Goal: Task Accomplishment & Management: Use online tool/utility

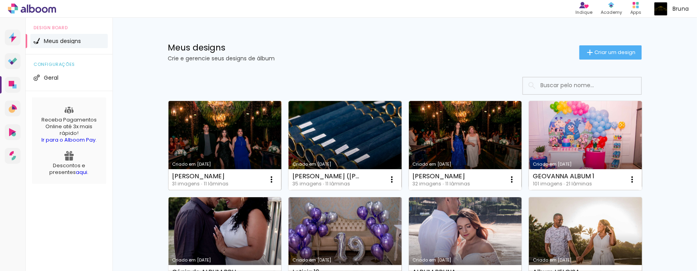
click at [210, 134] on link "Criado em [DATE]" at bounding box center [225, 145] width 113 height 89
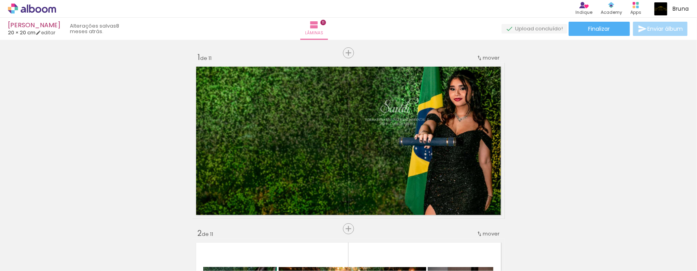
click at [53, 35] on link "editar" at bounding box center [46, 32] width 20 height 7
type input "20"
type input "40"
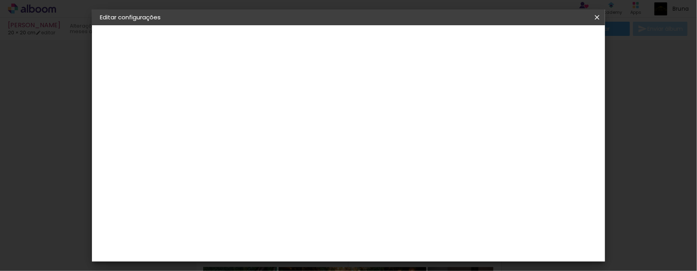
drag, startPoint x: 599, startPoint y: 19, endPoint x: 430, endPoint y: 46, distance: 171.3
click at [599, 19] on iron-icon at bounding box center [596, 17] width 9 height 8
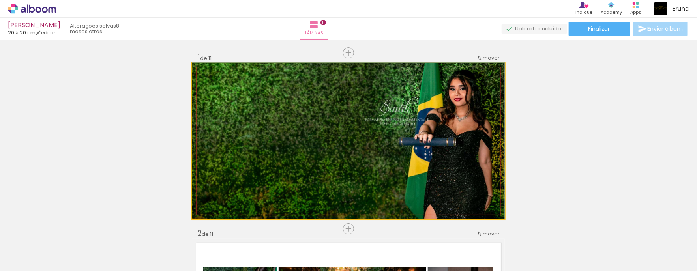
click at [456, 178] on quentale-photo at bounding box center [348, 141] width 313 height 156
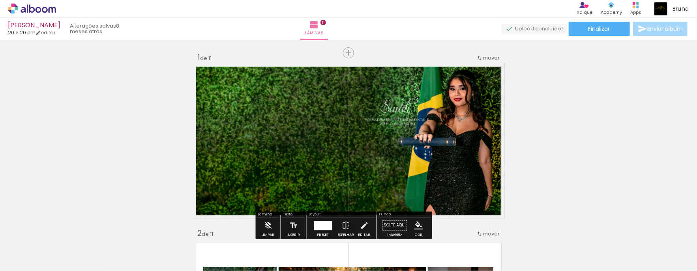
click at [120, 247] on div at bounding box center [123, 245] width 39 height 26
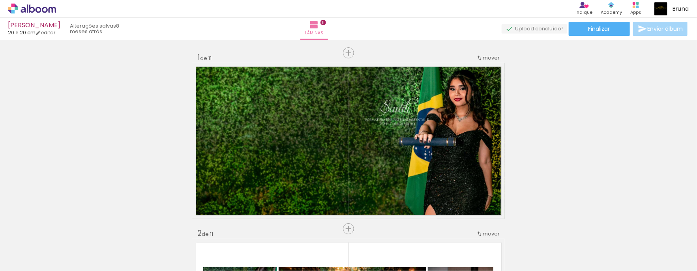
click at [83, 245] on div at bounding box center [79, 245] width 39 height 26
click at [62, 230] on iron-icon at bounding box center [62, 229] width 8 height 8
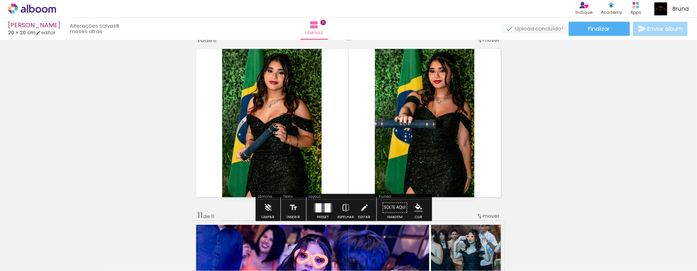
scroll to position [1961, 0]
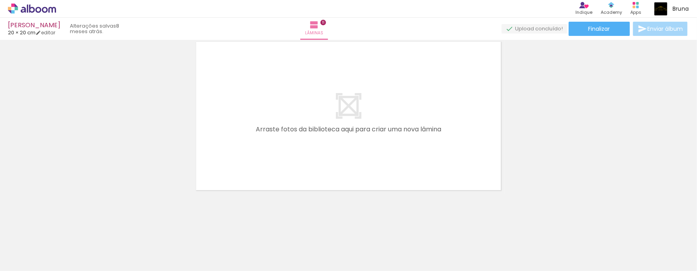
click at [66, 229] on iron-icon at bounding box center [62, 229] width 8 height 8
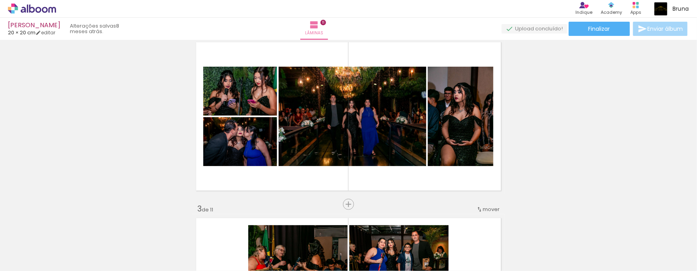
scroll to position [186, 0]
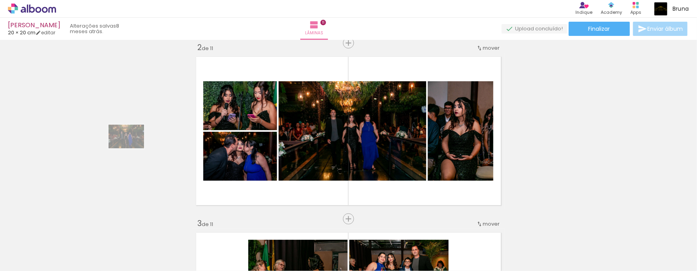
drag, startPoint x: 82, startPoint y: 245, endPoint x: 132, endPoint y: 148, distance: 108.4
click at [132, 148] on quentale-workspace at bounding box center [348, 135] width 697 height 271
click at [66, 230] on iron-icon at bounding box center [62, 229] width 8 height 8
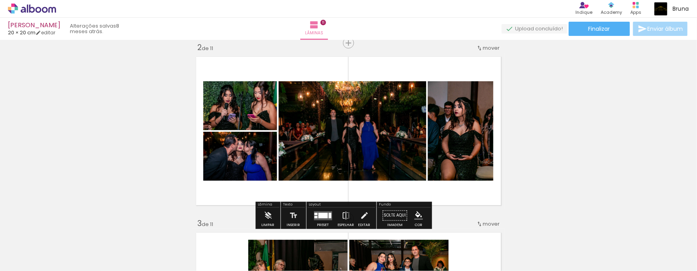
click at [65, 230] on iron-icon at bounding box center [62, 229] width 8 height 8
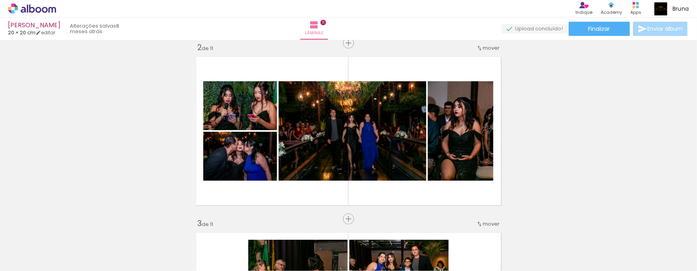
scroll to position [0, 740]
click at [654, 237] on div at bounding box center [665, 244] width 39 height 19
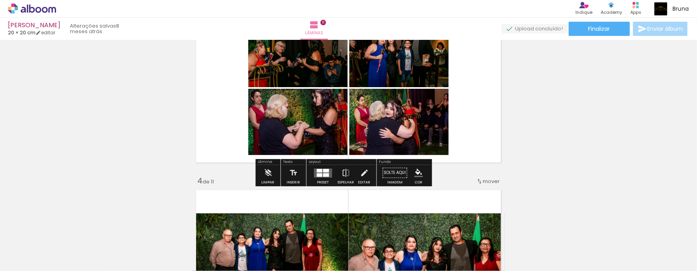
scroll to position [202, 0]
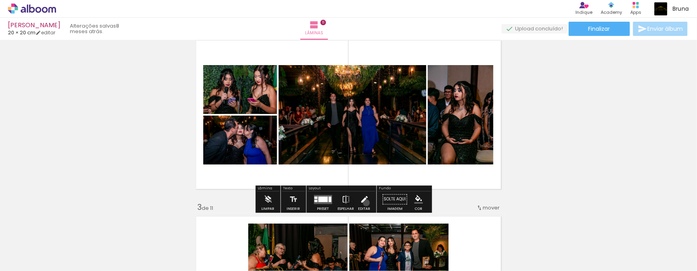
click at [364, 203] on iron-icon at bounding box center [364, 200] width 9 height 16
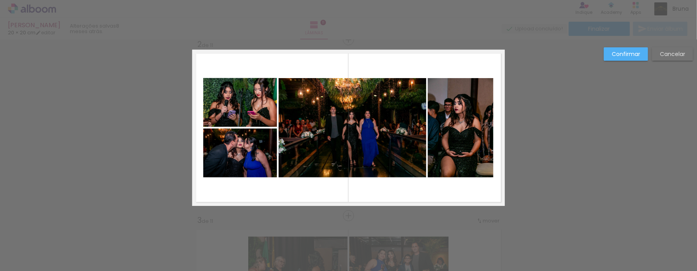
scroll to position [186, 0]
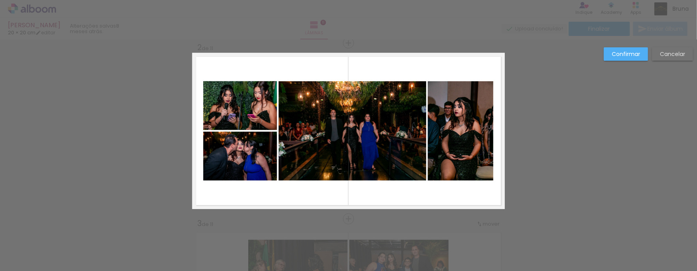
click at [0, 0] on slot "Cancelar" at bounding box center [0, 0] width 0 height 0
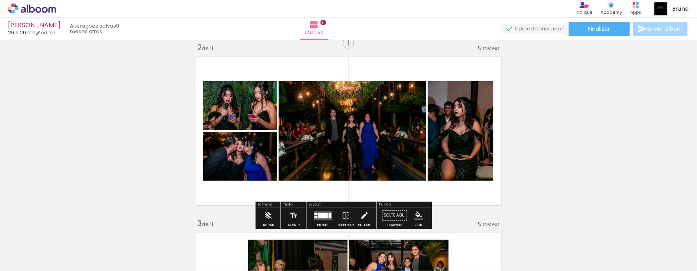
drag, startPoint x: 202, startPoint y: 70, endPoint x: 492, endPoint y: 103, distance: 292.3
click at [496, 99] on quentale-layouter at bounding box center [348, 131] width 313 height 156
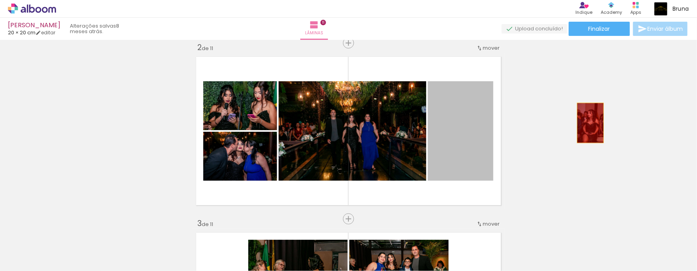
drag, startPoint x: 453, startPoint y: 129, endPoint x: 584, endPoint y: 123, distance: 131.1
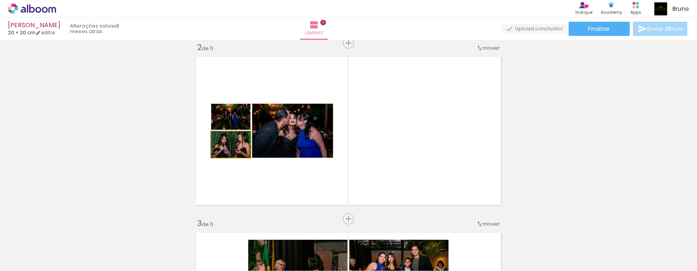
drag, startPoint x: 221, startPoint y: 144, endPoint x: 108, endPoint y: 140, distance: 112.6
type paper-slider "100"
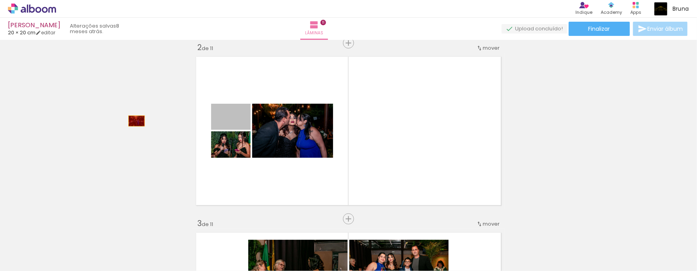
drag, startPoint x: 213, startPoint y: 112, endPoint x: 131, endPoint y: 121, distance: 83.0
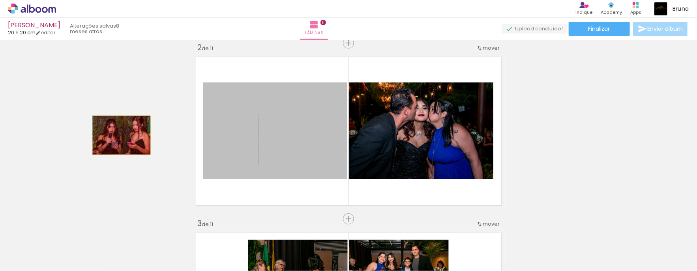
drag, startPoint x: 167, startPoint y: 133, endPoint x: 290, endPoint y: 118, distance: 124.7
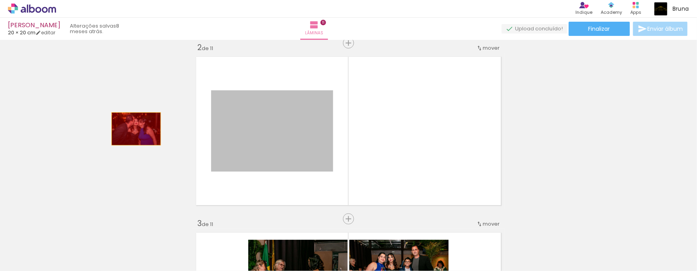
drag, startPoint x: 242, startPoint y: 127, endPoint x: 122, endPoint y: 131, distance: 120.4
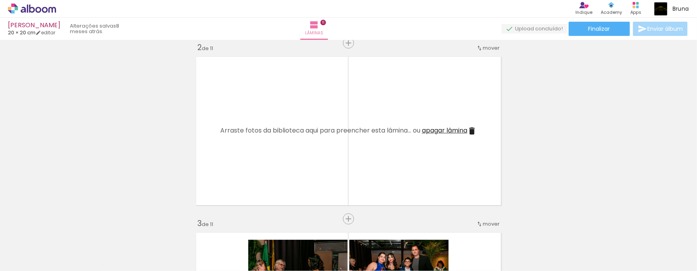
scroll to position [0, 0]
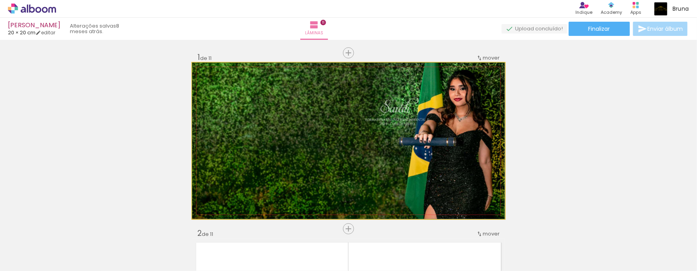
drag, startPoint x: 464, startPoint y: 120, endPoint x: 577, endPoint y: 98, distance: 114.9
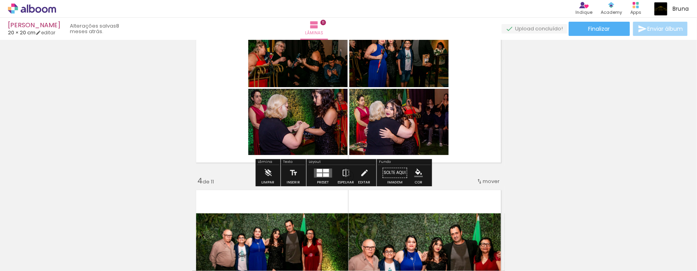
scroll to position [607, 0]
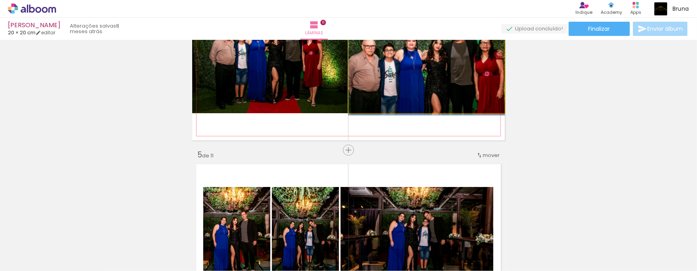
drag, startPoint x: 435, startPoint y: 75, endPoint x: 332, endPoint y: 88, distance: 104.2
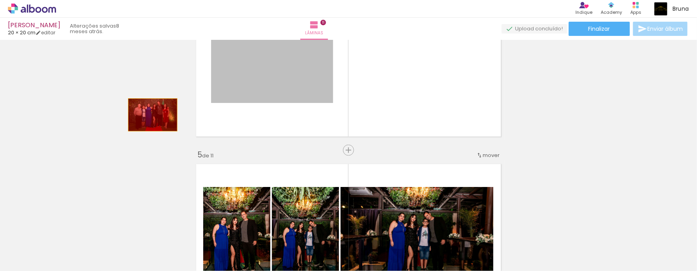
drag, startPoint x: 300, startPoint y: 81, endPoint x: 112, endPoint y: 120, distance: 191.1
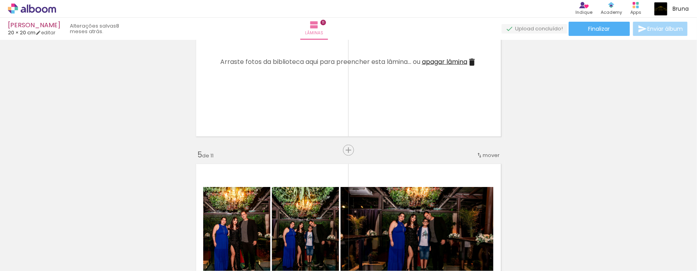
scroll to position [809, 0]
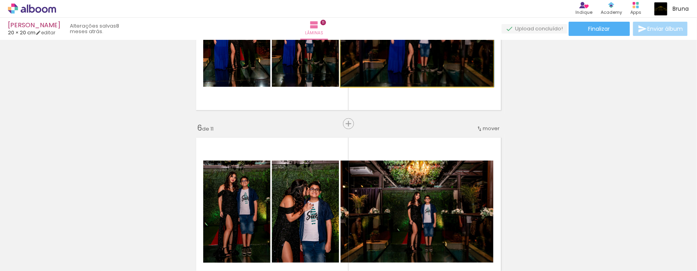
drag, startPoint x: 475, startPoint y: 88, endPoint x: 226, endPoint y: 90, distance: 249.0
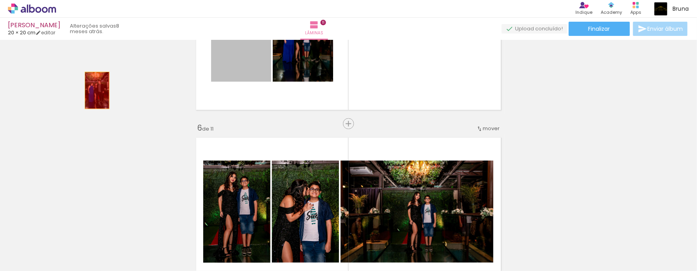
drag, startPoint x: 238, startPoint y: 65, endPoint x: 91, endPoint y: 90, distance: 148.6
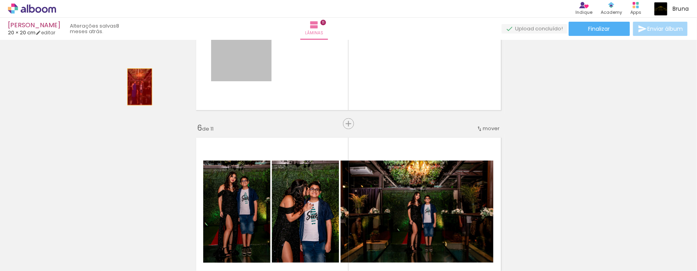
drag, startPoint x: 231, startPoint y: 75, endPoint x: 103, endPoint y: 91, distance: 128.8
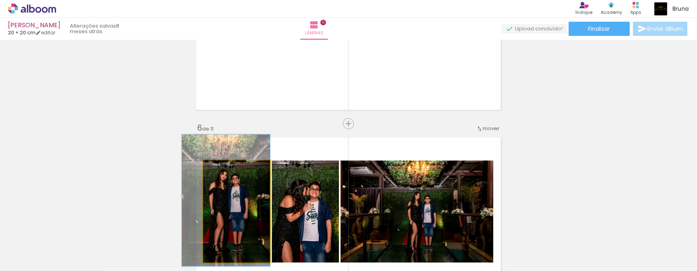
drag, startPoint x: 236, startPoint y: 193, endPoint x: 287, endPoint y: 187, distance: 50.8
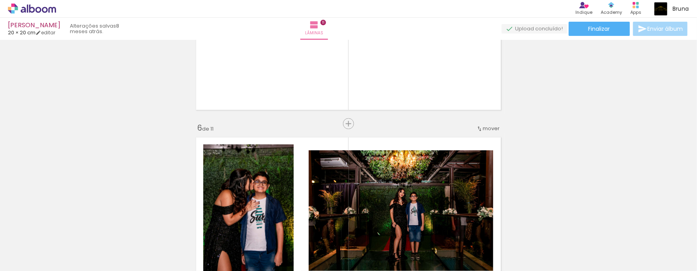
drag, startPoint x: 289, startPoint y: 187, endPoint x: 164, endPoint y: 193, distance: 125.6
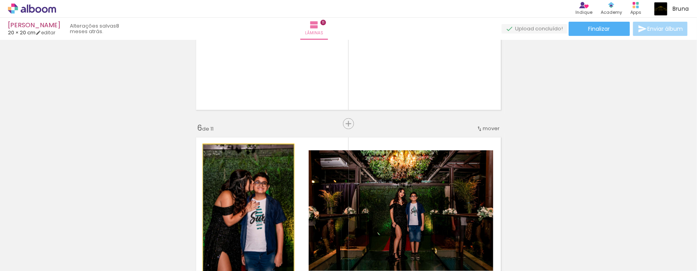
drag, startPoint x: 257, startPoint y: 188, endPoint x: 264, endPoint y: 187, distance: 8.0
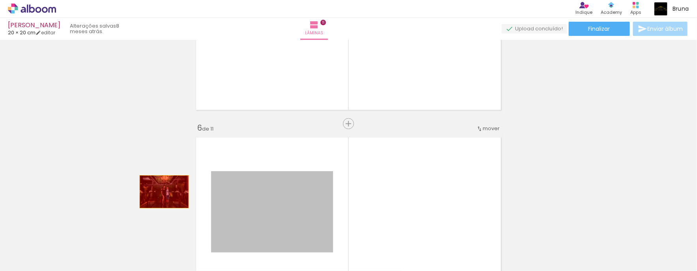
drag, startPoint x: 286, startPoint y: 187, endPoint x: 152, endPoint y: 192, distance: 134.3
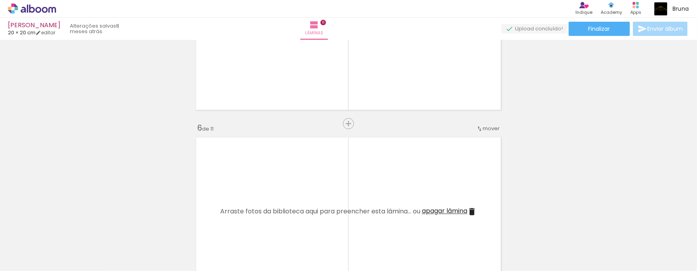
scroll to position [1011, 0]
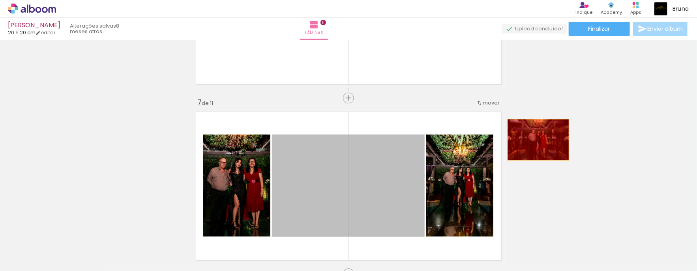
drag, startPoint x: 368, startPoint y: 182, endPoint x: 534, endPoint y: 139, distance: 171.6
click at [534, 139] on div "Inserir lâmina 1 de 11 Inserir lâmina 2 de 11 Inserir lâmina 3 de 11 Inserir lâ…" at bounding box center [348, 88] width 697 height 2112
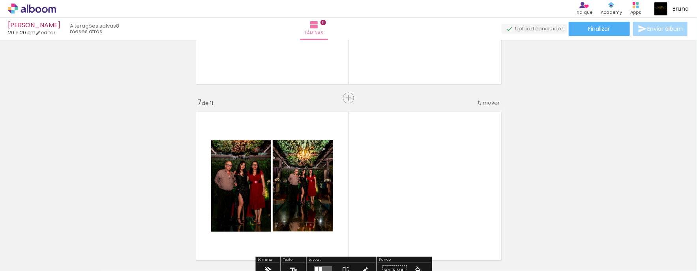
drag, startPoint x: 478, startPoint y: 173, endPoint x: 530, endPoint y: 144, distance: 59.4
click at [530, 144] on div "Inserir lâmina 1 de 11 Inserir lâmina 2 de 11 Inserir lâmina 3 de 11 Inserir lâ…" at bounding box center [348, 88] width 697 height 2112
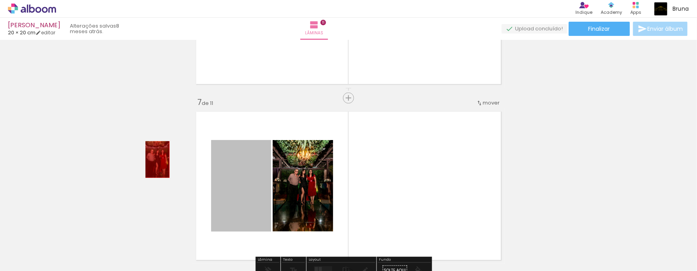
drag, startPoint x: 234, startPoint y: 167, endPoint x: 225, endPoint y: 188, distance: 23.0
click at [150, 159] on div "Inserir lâmina 1 de 11 Inserir lâmina 2 de 11 Inserir lâmina 3 de 11 Inserir lâ…" at bounding box center [348, 88] width 697 height 2112
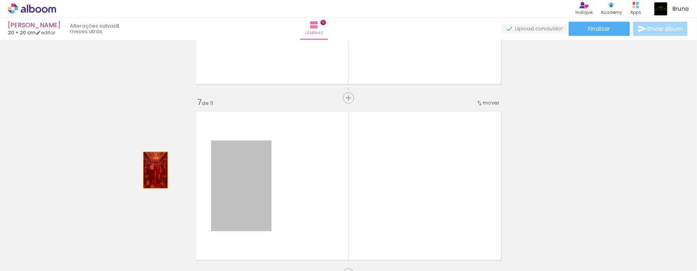
drag, startPoint x: 243, startPoint y: 190, endPoint x: 148, endPoint y: 169, distance: 97.8
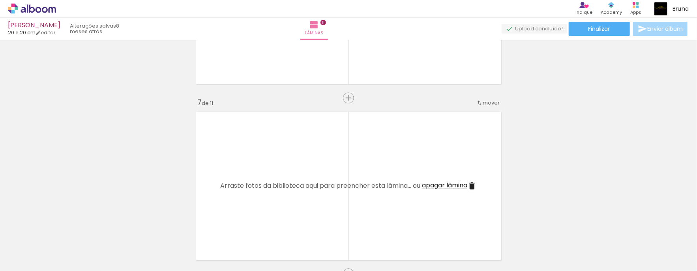
scroll to position [1213, 0]
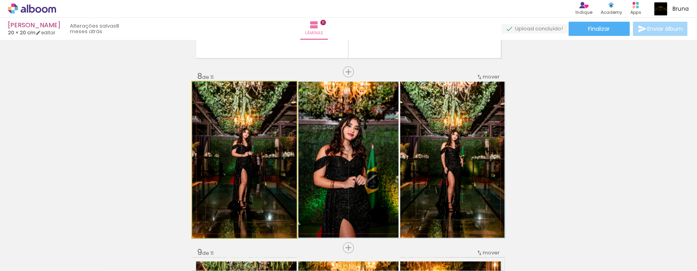
drag, startPoint x: 243, startPoint y: 153, endPoint x: 263, endPoint y: 146, distance: 20.5
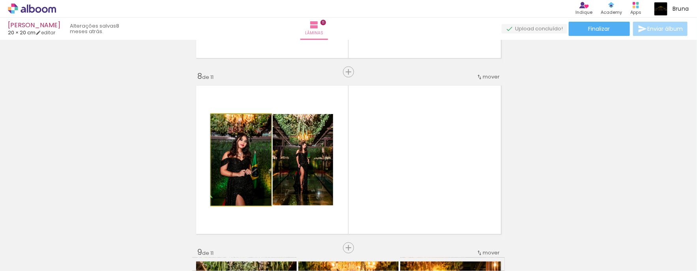
drag, startPoint x: 240, startPoint y: 150, endPoint x: 328, endPoint y: 165, distance: 89.7
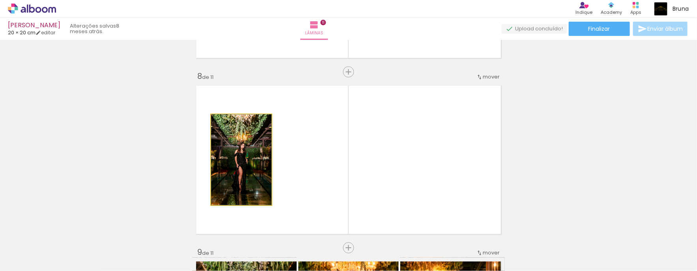
drag, startPoint x: 206, startPoint y: 169, endPoint x: 96, endPoint y: 155, distance: 111.3
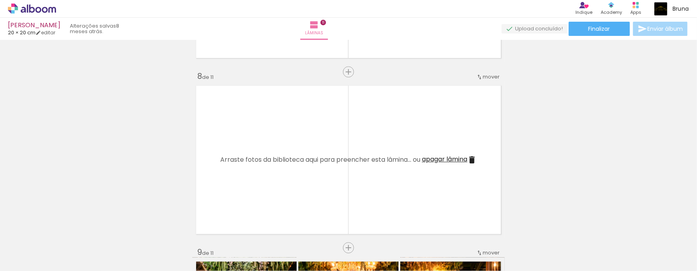
scroll to position [1416, 0]
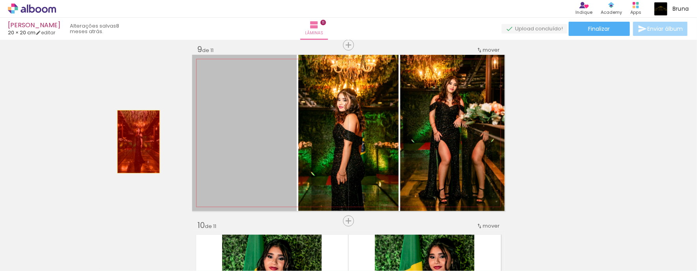
drag, startPoint x: 182, startPoint y: 144, endPoint x: 260, endPoint y: 125, distance: 80.6
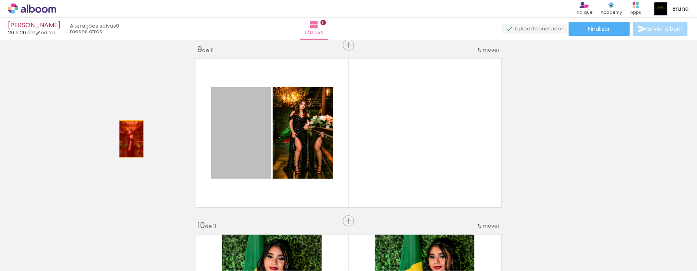
drag, startPoint x: 225, startPoint y: 126, endPoint x: 193, endPoint y: 117, distance: 33.3
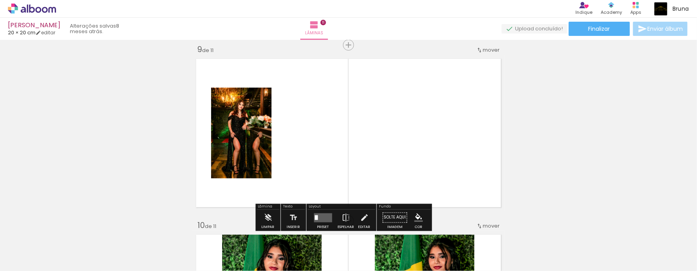
click at [196, 123] on quentale-layouter at bounding box center [348, 133] width 313 height 156
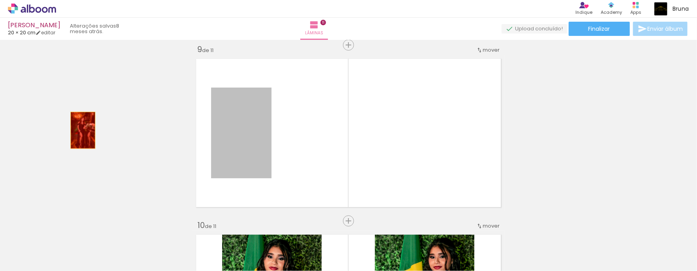
drag, startPoint x: 233, startPoint y: 136, endPoint x: 77, endPoint y: 130, distance: 156.4
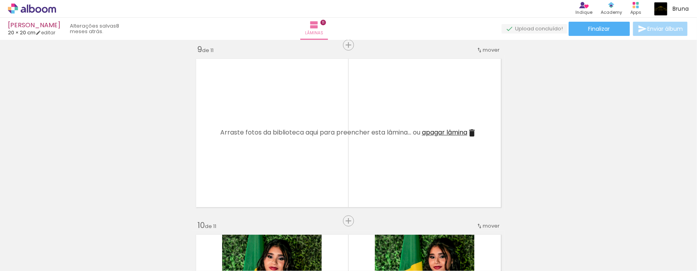
scroll to position [1618, 0]
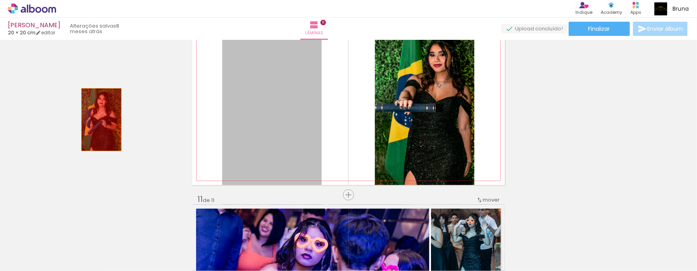
drag, startPoint x: 246, startPoint y: 130, endPoint x: 313, endPoint y: 117, distance: 68.7
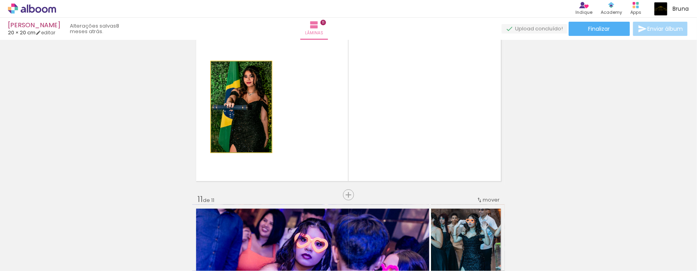
drag, startPoint x: 234, startPoint y: 130, endPoint x: 72, endPoint y: 127, distance: 162.2
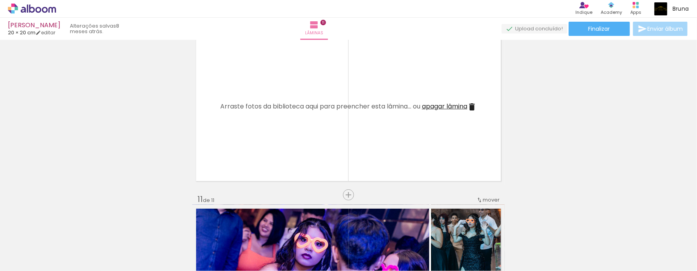
scroll to position [1820, 0]
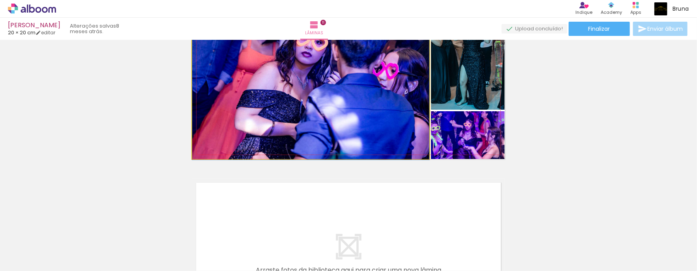
drag, startPoint x: 240, startPoint y: 109, endPoint x: 203, endPoint y: 121, distance: 38.8
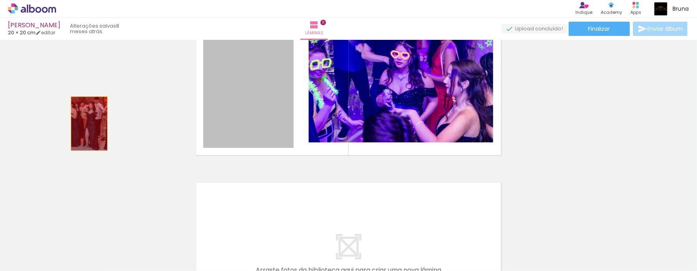
drag, startPoint x: 248, startPoint y: 124, endPoint x: 83, endPoint y: 124, distance: 164.6
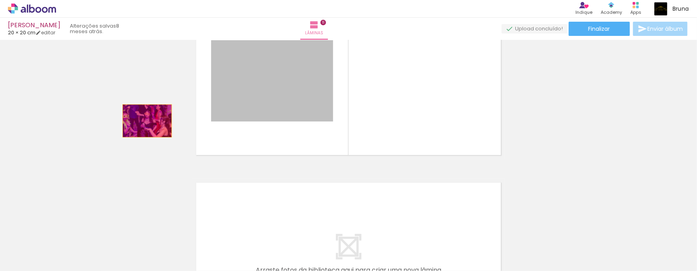
drag
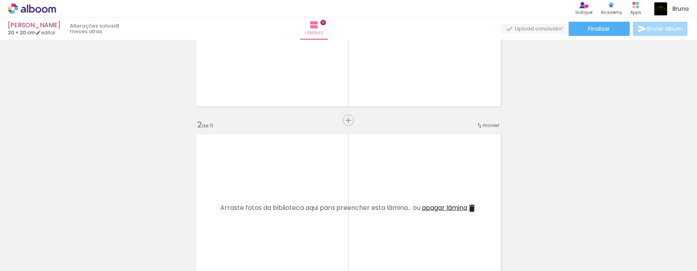
scroll to position [0, 0]
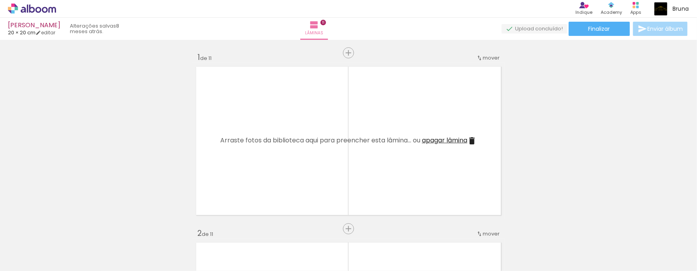
click at [369, 236] on div at bounding box center [356, 244] width 26 height 39
click at [65, 233] on paper-icon-button at bounding box center [62, 229] width 10 height 10
click at [66, 228] on iron-icon at bounding box center [62, 229] width 8 height 8
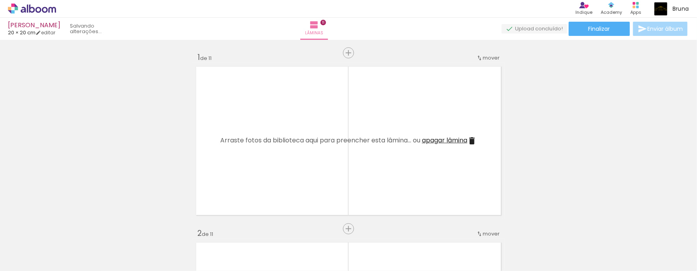
click at [66, 228] on iron-icon at bounding box center [62, 229] width 8 height 8
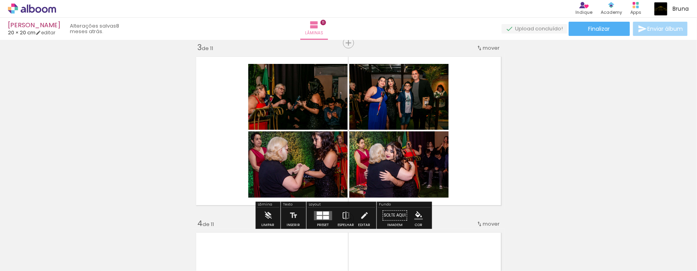
click at [61, 226] on iron-icon at bounding box center [62, 229] width 8 height 8
click at [64, 225] on iron-icon at bounding box center [62, 229] width 8 height 8
click at [72, 226] on span "Excluir" at bounding box center [76, 229] width 13 height 6
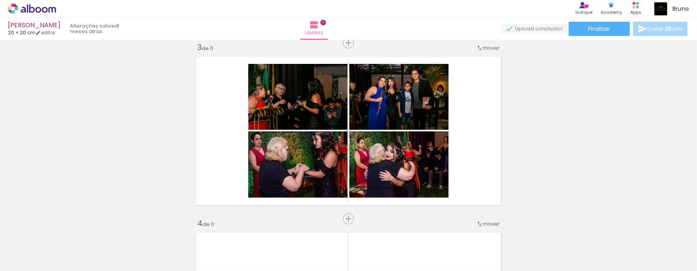
click at [61, 225] on iron-icon at bounding box center [62, 229] width 8 height 8
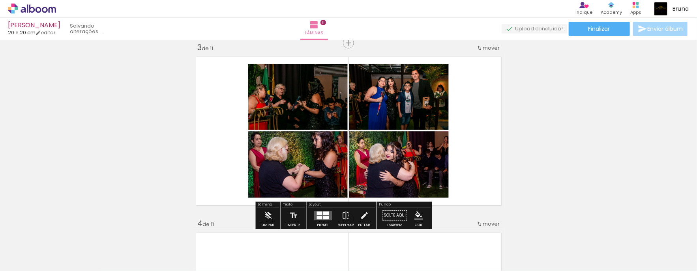
click at [62, 229] on iron-icon at bounding box center [62, 229] width 8 height 8
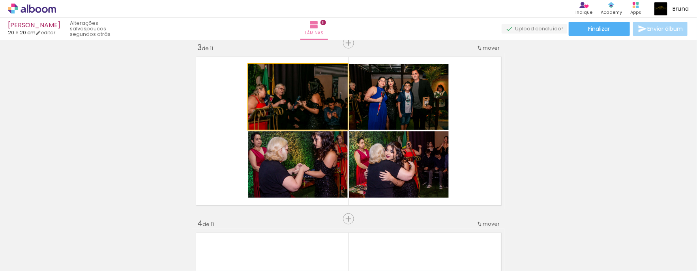
drag, startPoint x: 277, startPoint y: 121, endPoint x: 270, endPoint y: 137, distance: 17.7
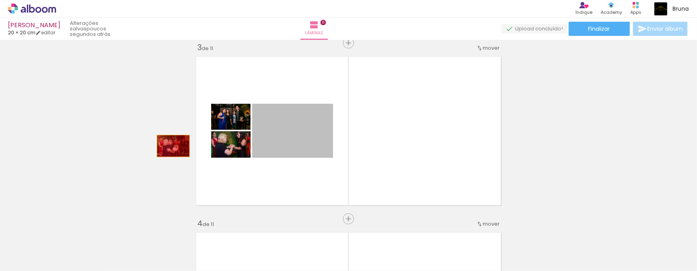
drag, startPoint x: 168, startPoint y: 148, endPoint x: 52, endPoint y: 140, distance: 115.9
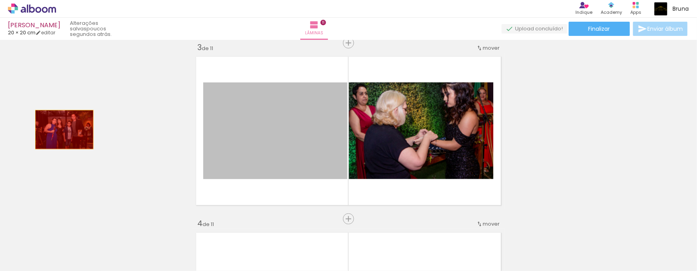
drag, startPoint x: 206, startPoint y: 116, endPoint x: 188, endPoint y: 132, distance: 24.0
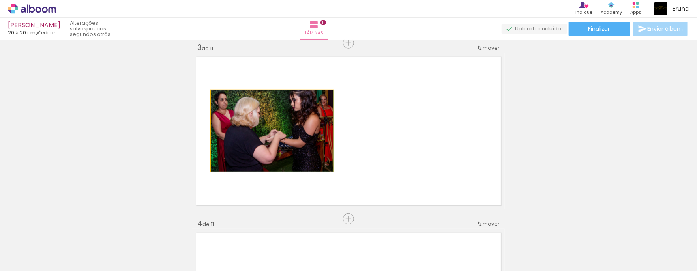
drag, startPoint x: 283, startPoint y: 141, endPoint x: 3, endPoint y: 173, distance: 282.0
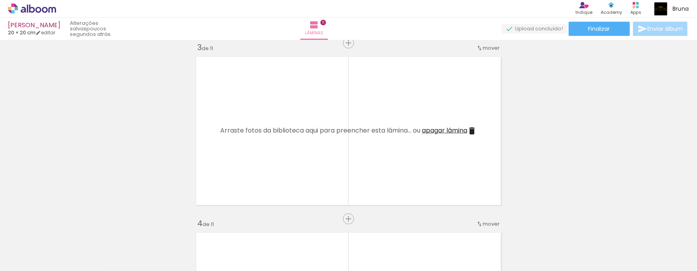
click at [65, 228] on iron-icon at bounding box center [62, 229] width 8 height 8
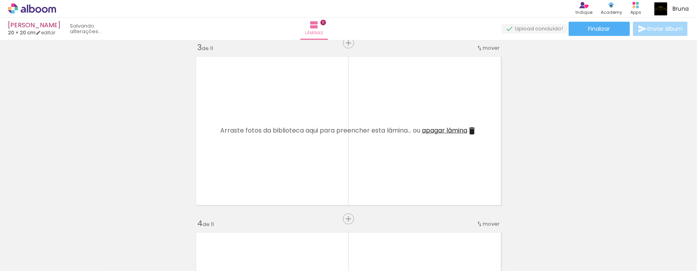
click at [65, 228] on iron-icon at bounding box center [62, 229] width 8 height 8
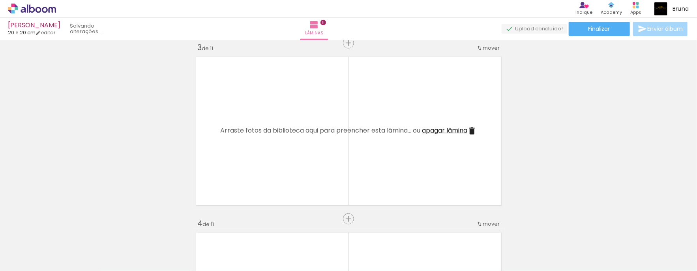
click at [65, 228] on iron-icon at bounding box center [62, 229] width 8 height 8
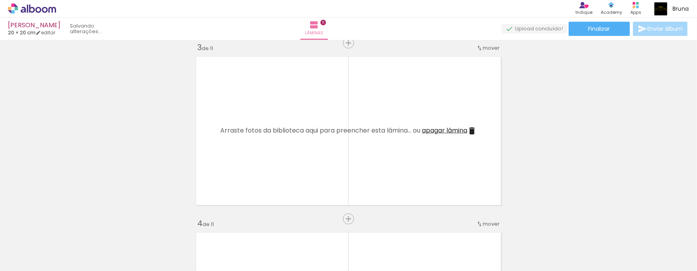
click at [65, 228] on iron-icon at bounding box center [62, 229] width 8 height 8
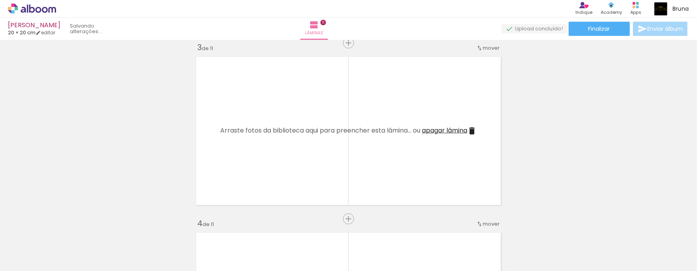
click at [65, 228] on iron-icon at bounding box center [62, 229] width 8 height 8
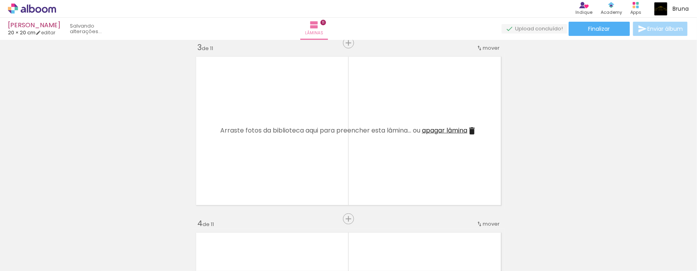
click at [65, 233] on div at bounding box center [79, 245] width 36 height 24
click at [65, 228] on iron-icon at bounding box center [62, 229] width 8 height 8
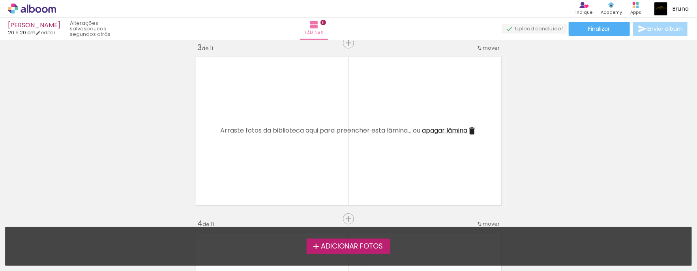
click at [331, 244] on span "Adicionar Fotos" at bounding box center [352, 246] width 62 height 7
click at [0, 0] on input "file" at bounding box center [0, 0] width 0 height 0
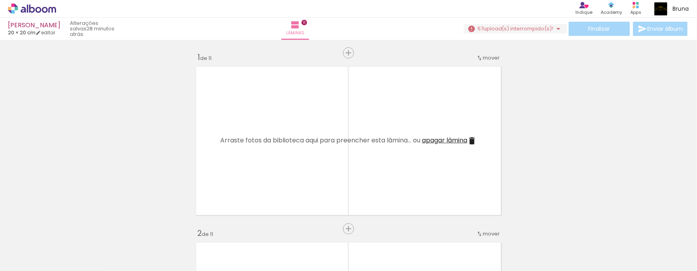
click at [64, 230] on iron-icon at bounding box center [62, 229] width 8 height 8
click at [22, 260] on span "Adicionar Fotos" at bounding box center [28, 260] width 24 height 9
click at [0, 0] on input "file" at bounding box center [0, 0] width 0 height 0
drag, startPoint x: 661, startPoint y: 245, endPoint x: 367, endPoint y: 137, distance: 313.0
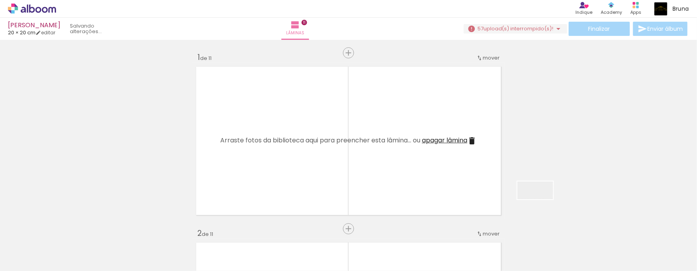
click at [367, 137] on quentale-workspace at bounding box center [348, 135] width 697 height 271
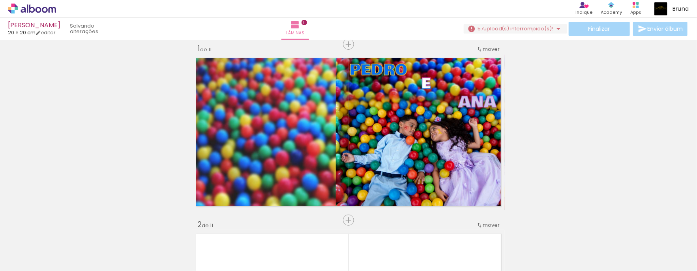
scroll to position [12, 0]
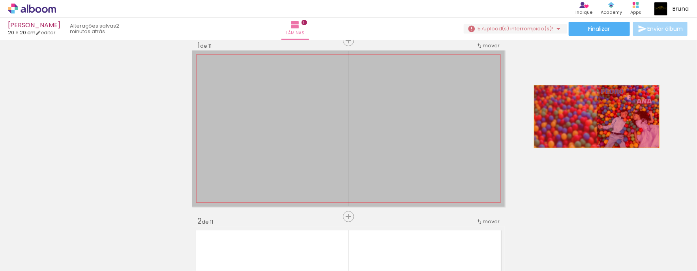
drag, startPoint x: 449, startPoint y: 114, endPoint x: 591, endPoint y: 116, distance: 142.1
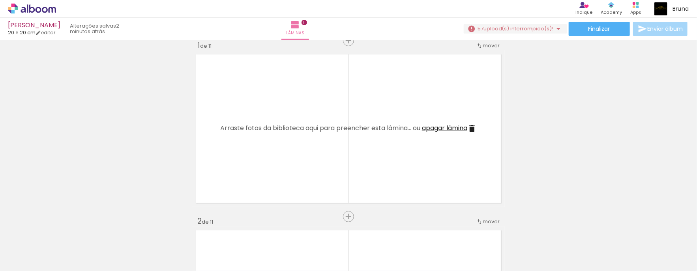
click at [649, 228] on iron-icon at bounding box center [648, 229] width 8 height 8
click at [27, 259] on span "Adicionar Fotos" at bounding box center [28, 260] width 24 height 9
click at [0, 0] on input "file" at bounding box center [0, 0] width 0 height 0
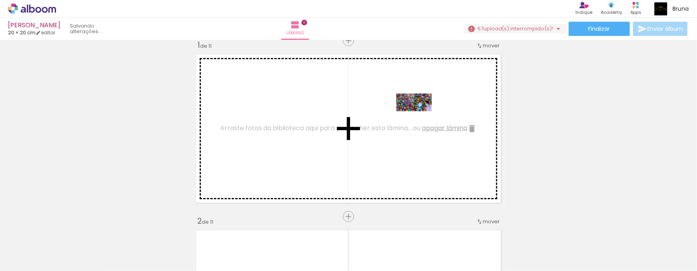
drag, startPoint x: 674, startPoint y: 247, endPoint x: 412, endPoint y: 115, distance: 293.5
click at [412, 115] on quentale-workspace at bounding box center [348, 135] width 697 height 271
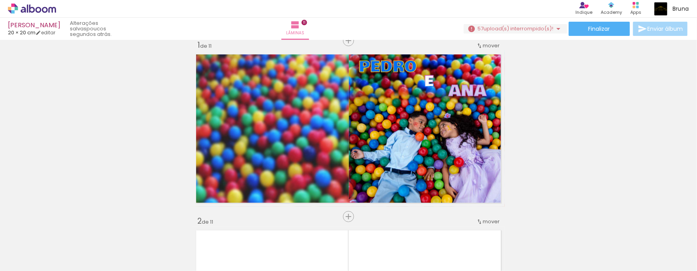
click at [652, 228] on iron-icon at bounding box center [648, 229] width 8 height 8
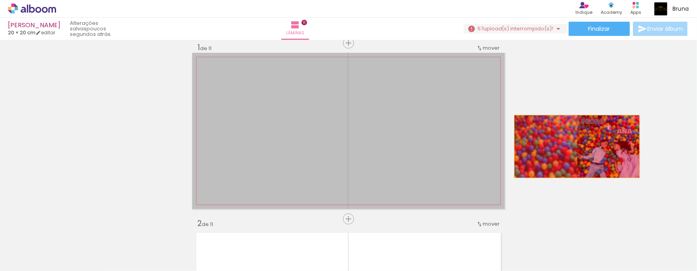
scroll to position [10, 0]
drag, startPoint x: 547, startPoint y: 142, endPoint x: 571, endPoint y: 144, distance: 24.5
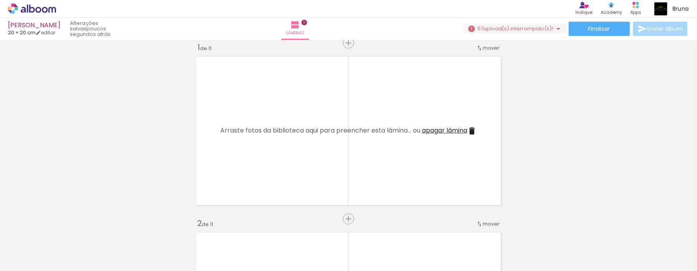
click at [649, 228] on iron-icon at bounding box center [648, 229] width 8 height 8
click at [21, 256] on span "Adicionar Fotos" at bounding box center [28, 260] width 24 height 9
click at [0, 0] on input "file" at bounding box center [0, 0] width 0 height 0
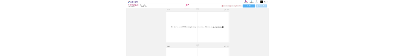
scroll to position [0, 2154]
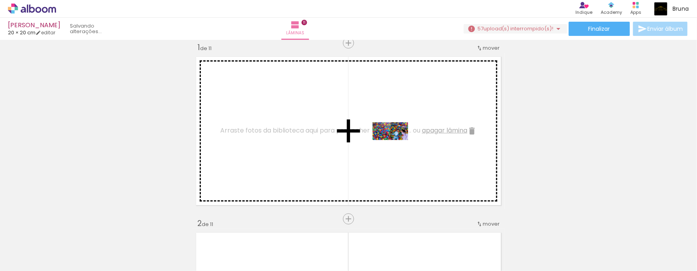
drag, startPoint x: 662, startPoint y: 243, endPoint x: 388, endPoint y: 145, distance: 291.3
click at [388, 145] on quentale-workspace at bounding box center [348, 135] width 697 height 271
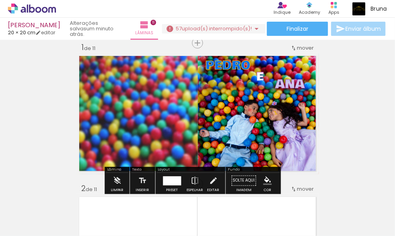
scroll to position [0, 2456]
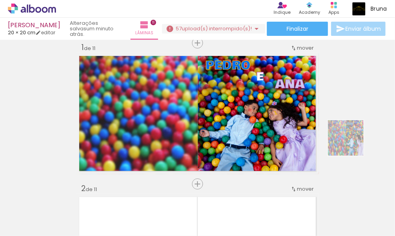
drag, startPoint x: 371, startPoint y: 206, endPoint x: 352, endPoint y: 144, distance: 65.2
click at [352, 144] on quentale-workspace at bounding box center [197, 118] width 395 height 236
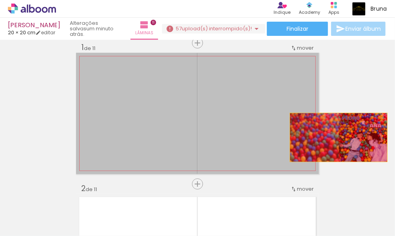
drag, startPoint x: 272, startPoint y: 143, endPoint x: 359, endPoint y: 187, distance: 97.4
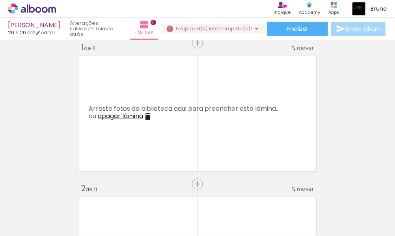
click at [349, 192] on iron-icon at bounding box center [346, 194] width 8 height 8
click at [36, 221] on span "Adicionar Fotos" at bounding box center [28, 225] width 24 height 9
click at [0, 0] on input "file" at bounding box center [0, 0] width 0 height 0
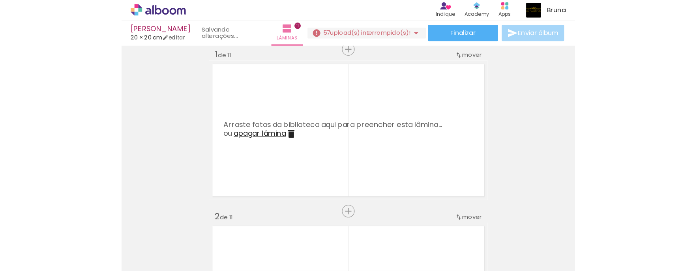
scroll to position [0, 2456]
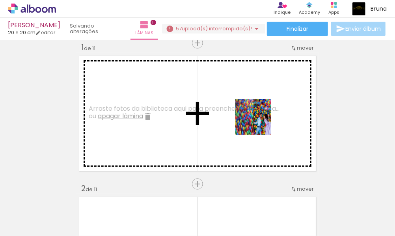
drag, startPoint x: 372, startPoint y: 210, endPoint x: 259, endPoint y: 123, distance: 141.8
click at [259, 123] on quentale-workspace at bounding box center [197, 118] width 395 height 236
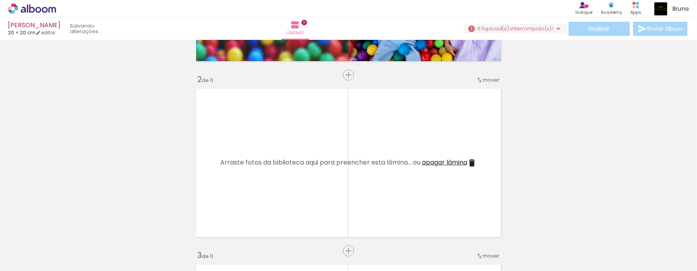
scroll to position [0, 0]
click at [287, 228] on iron-icon at bounding box center [283, 229] width 8 height 8
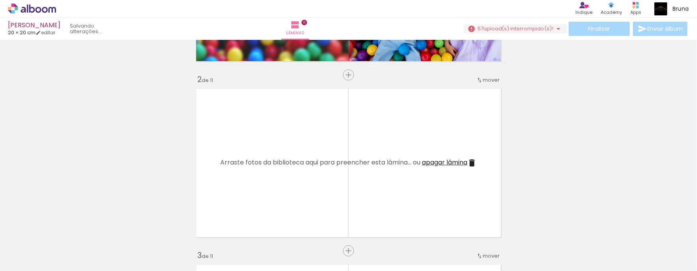
click at [287, 228] on iron-icon at bounding box center [283, 229] width 8 height 8
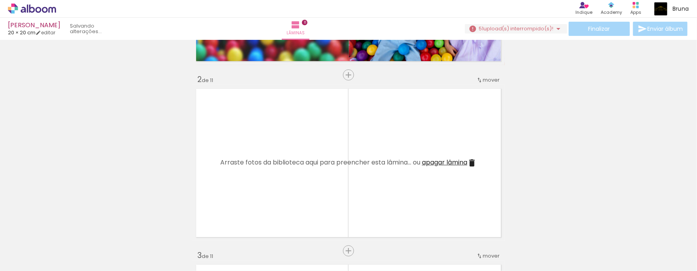
click at [287, 228] on iron-icon at bounding box center [283, 229] width 8 height 8
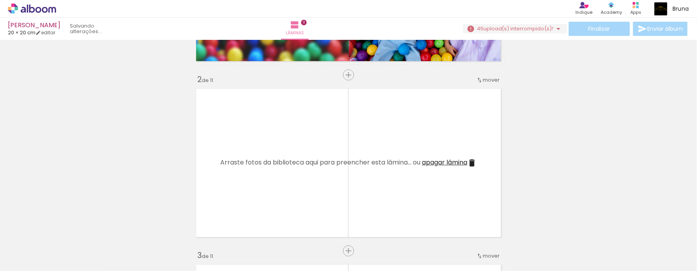
click at [287, 228] on quentale-thumb at bounding box center [300, 244] width 44 height 45
click at [287, 228] on iron-icon at bounding box center [283, 229] width 8 height 8
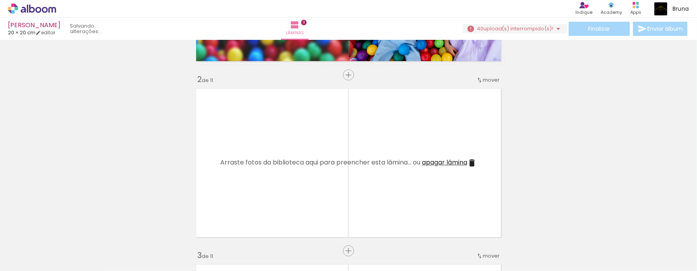
click at [287, 228] on iron-icon at bounding box center [283, 229] width 8 height 8
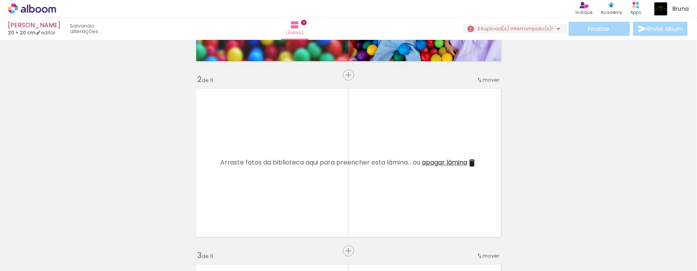
click at [287, 228] on iron-icon at bounding box center [283, 229] width 8 height 8
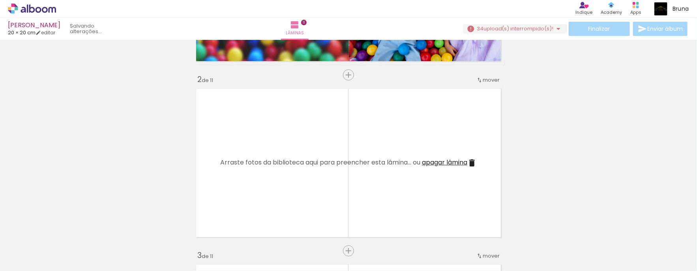
click at [287, 228] on iron-icon at bounding box center [283, 229] width 8 height 8
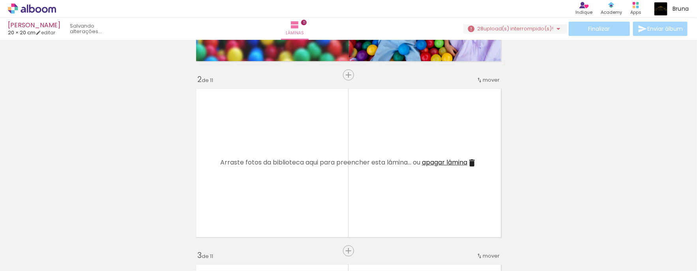
click at [287, 228] on iron-icon at bounding box center [283, 229] width 8 height 8
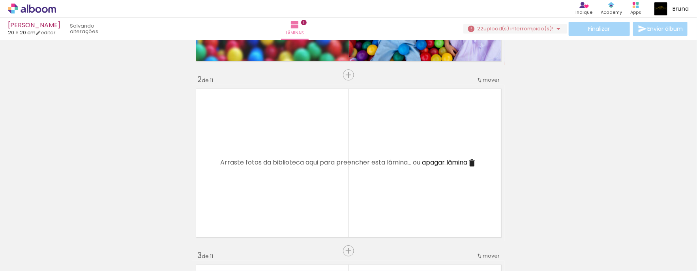
click at [287, 228] on iron-icon at bounding box center [283, 229] width 8 height 8
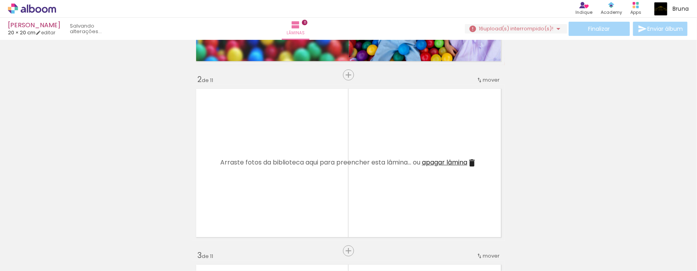
click at [287, 228] on iron-icon at bounding box center [283, 229] width 8 height 8
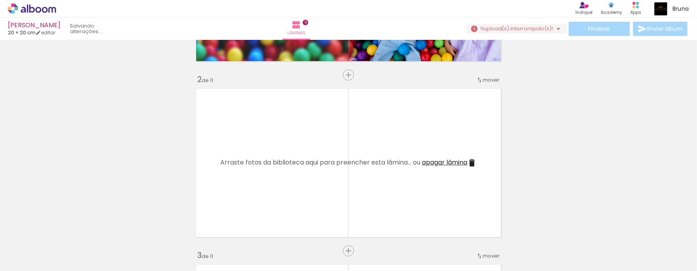
click at [287, 228] on iron-icon at bounding box center [283, 229] width 8 height 8
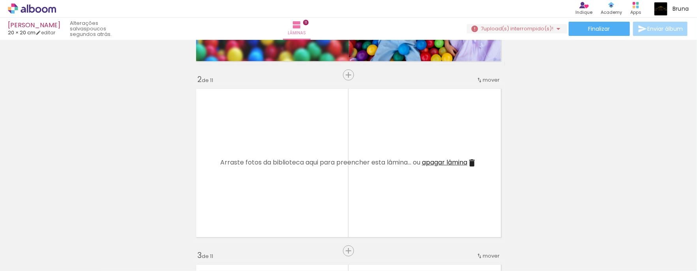
click at [287, 228] on iron-icon at bounding box center [283, 229] width 8 height 8
click at [66, 234] on div at bounding box center [79, 245] width 39 height 26
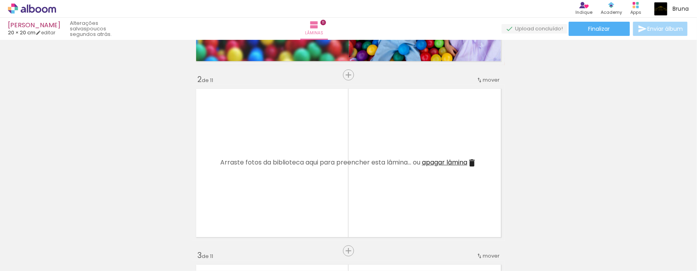
click at [65, 229] on iron-icon at bounding box center [62, 229] width 8 height 8
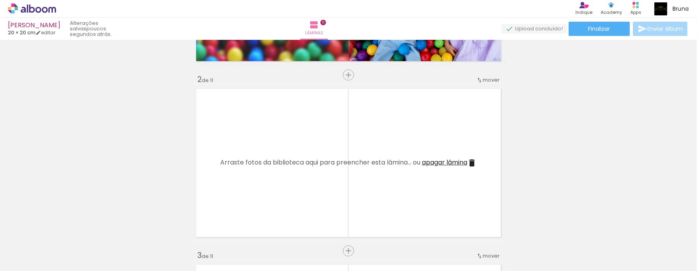
click at [30, 257] on span "Adicionar Fotos" at bounding box center [28, 260] width 24 height 9
click at [0, 0] on input "file" at bounding box center [0, 0] width 0 height 0
click at [34, 260] on span "Adicionar Fotos" at bounding box center [28, 260] width 24 height 9
click at [0, 0] on input "file" at bounding box center [0, 0] width 0 height 0
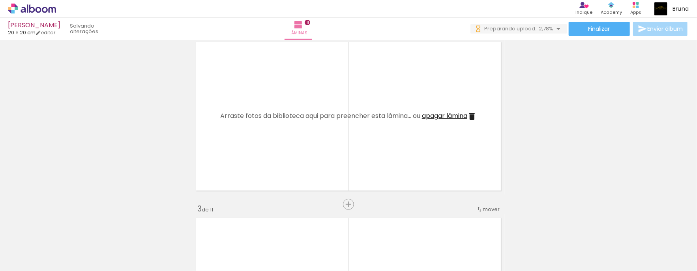
scroll to position [0, 1330]
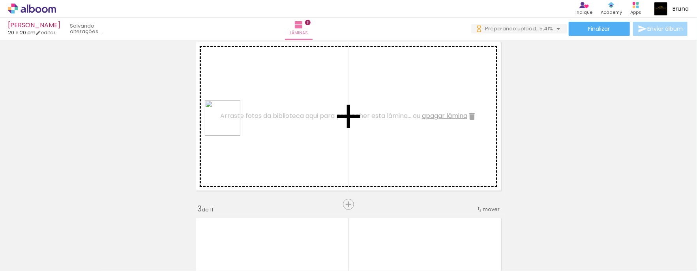
drag, startPoint x: 258, startPoint y: 238, endPoint x: 290, endPoint y: 174, distance: 71.5
click at [228, 121] on quentale-workspace at bounding box center [348, 135] width 697 height 271
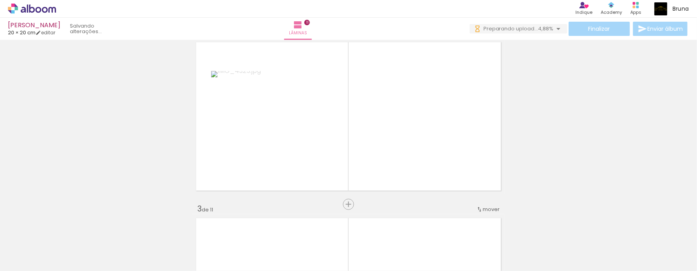
scroll to position [0, 0]
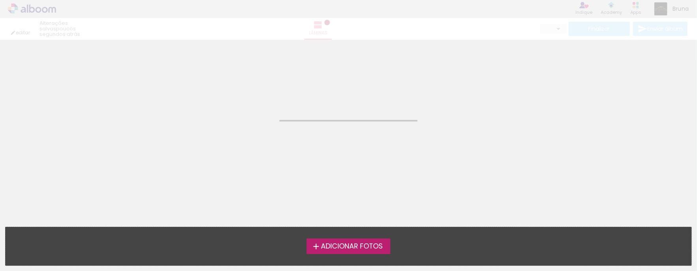
click at [507, 107] on neon-animatable "Confirmar Cancelar" at bounding box center [348, 80] width 697 height 80
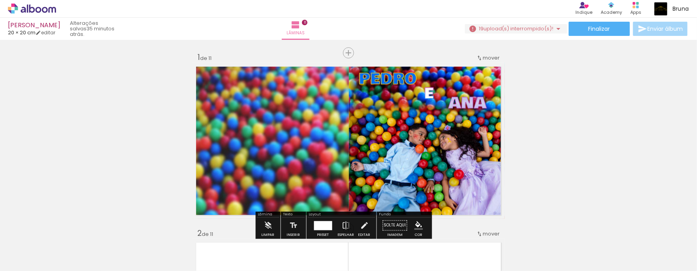
scroll to position [202, 0]
